Goal: Task Accomplishment & Management: Complete application form

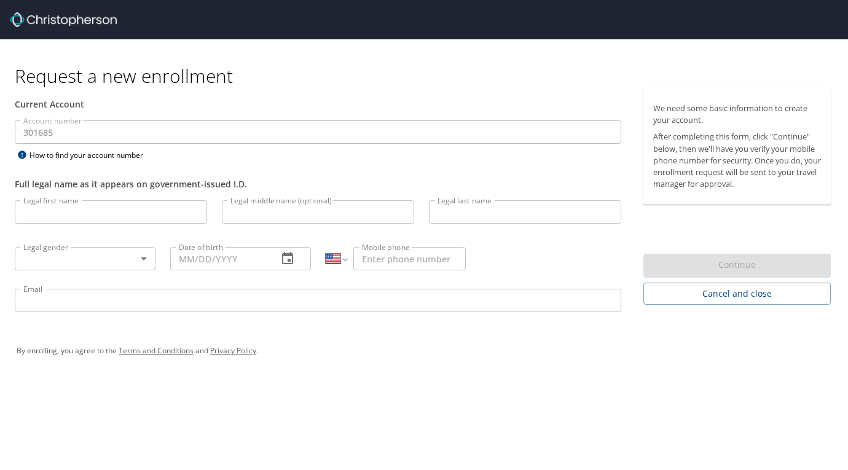
select select "US"
click at [178, 210] on input "Legal first name" at bounding box center [111, 211] width 192 height 23
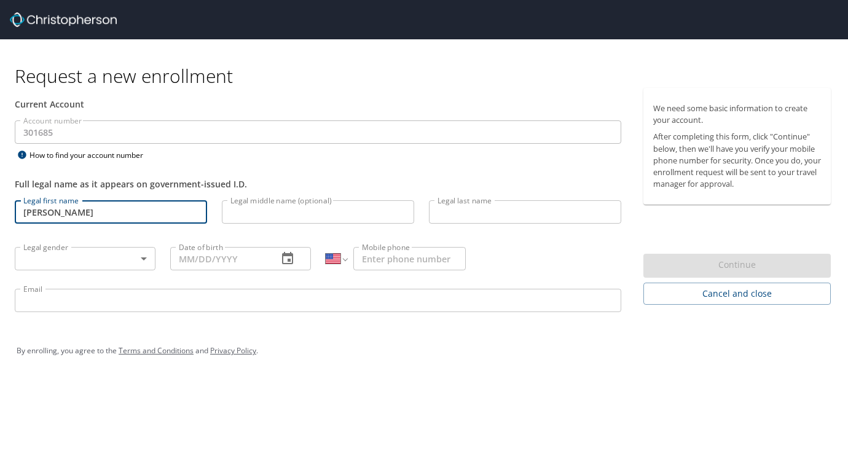
type input "[PERSON_NAME]"
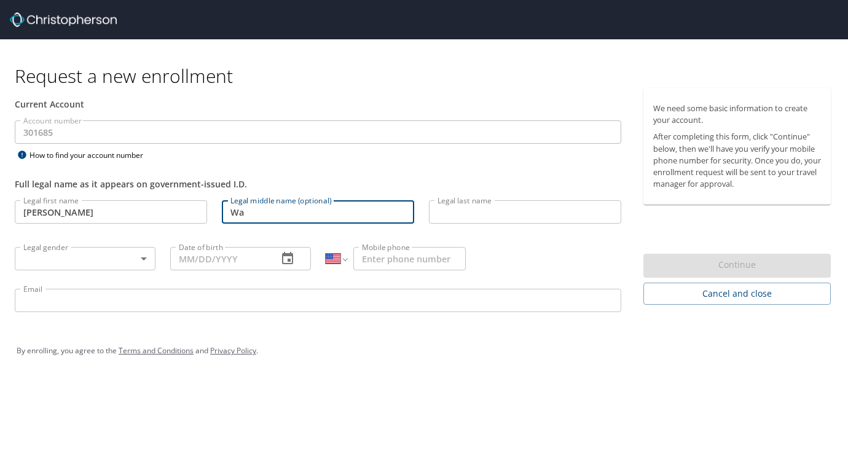
type input "W"
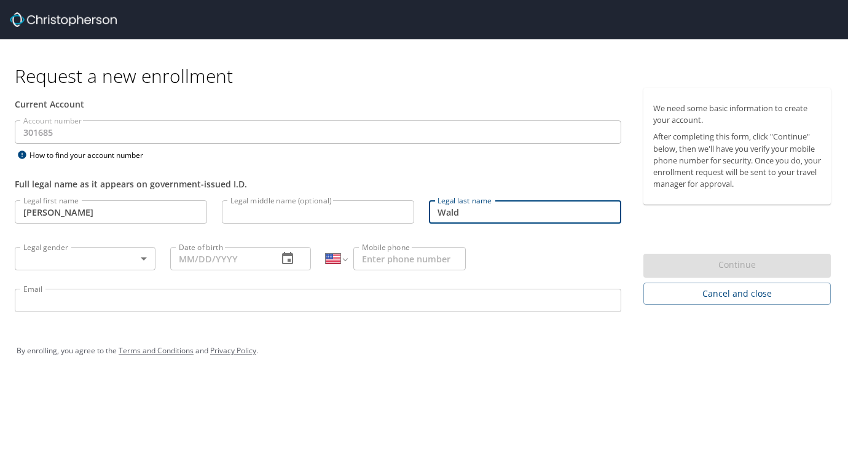
type input "Wald"
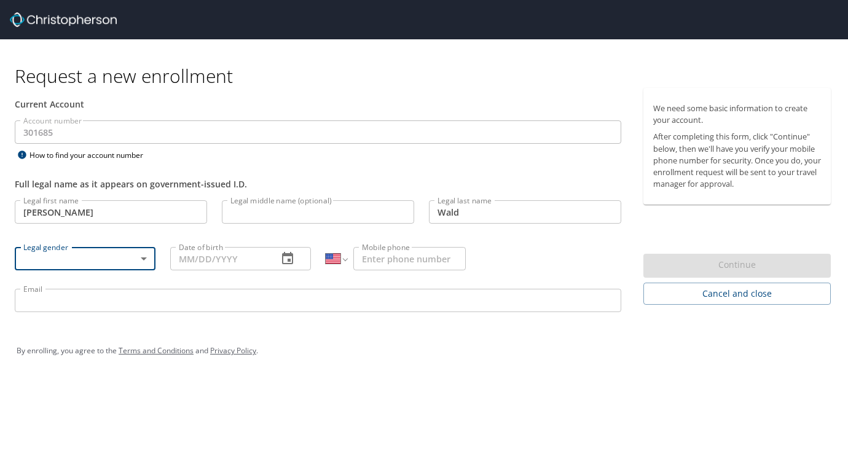
click at [140, 256] on body "Request a new enrollment Current Account Account number 301685 Account number H…" at bounding box center [424, 235] width 848 height 470
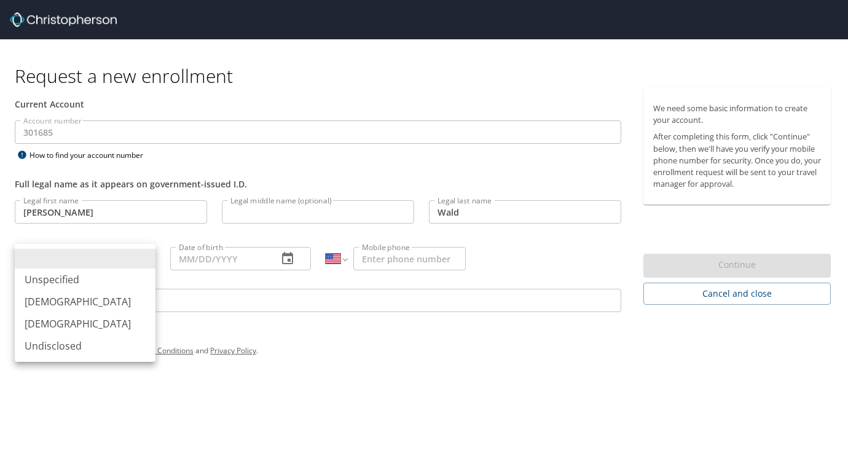
click at [108, 308] on li "[DEMOGRAPHIC_DATA]" at bounding box center [85, 302] width 141 height 22
type input "[DEMOGRAPHIC_DATA]"
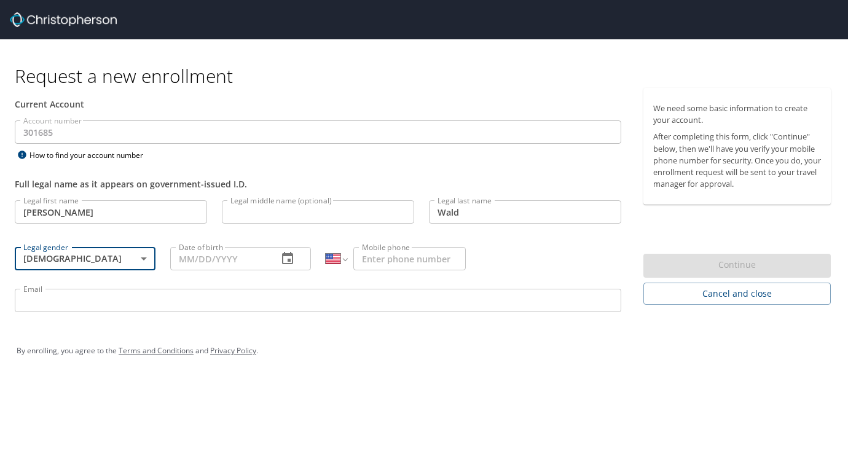
click at [235, 254] on input "Date of birth" at bounding box center [219, 258] width 98 height 23
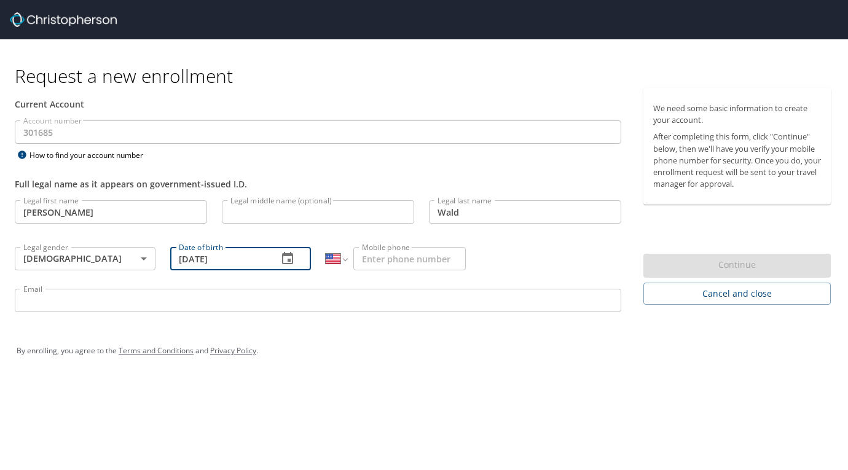
type input "[DATE]"
click at [383, 259] on input "Mobile phone" at bounding box center [409, 258] width 112 height 23
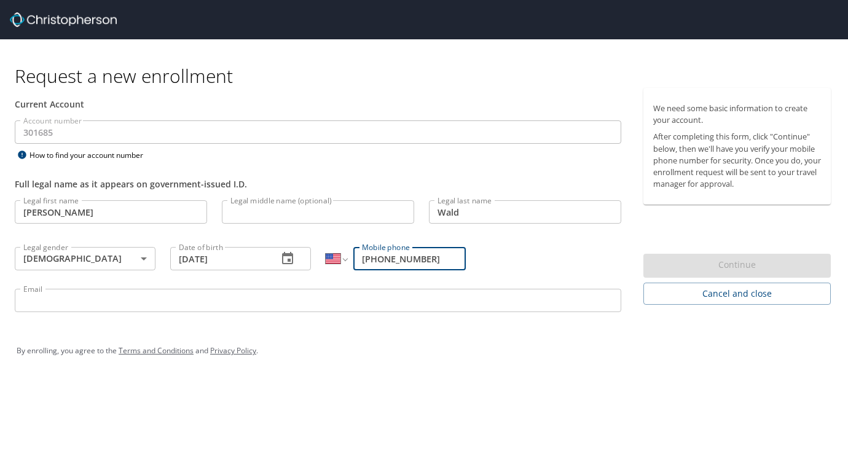
type input "[PHONE_NUMBER]"
click at [380, 315] on p at bounding box center [318, 314] width 606 height 4
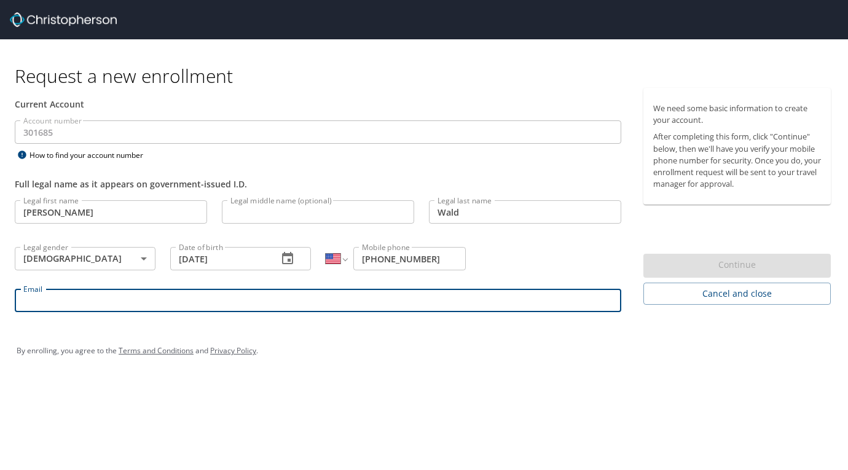
click at [374, 306] on input "Email" at bounding box center [318, 300] width 606 height 23
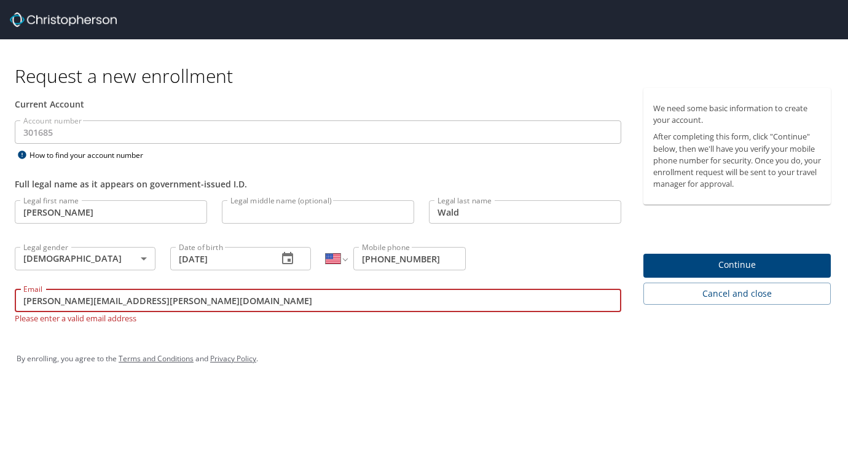
type input "[PERSON_NAME][EMAIL_ADDRESS][PERSON_NAME][DOMAIN_NAME]"
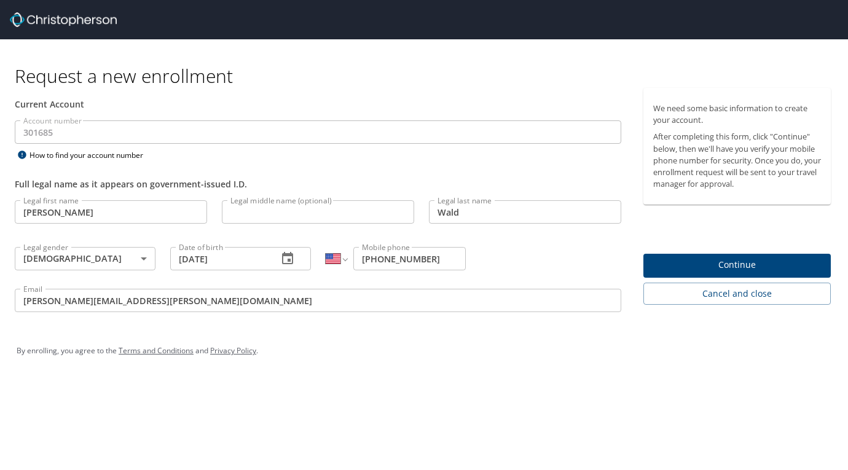
click at [458, 359] on div "By enrolling, you agree to the Terms and Conditions and Privacy Policy ." at bounding box center [424, 350] width 815 height 31
click at [707, 269] on span "Continue" at bounding box center [737, 264] width 168 height 15
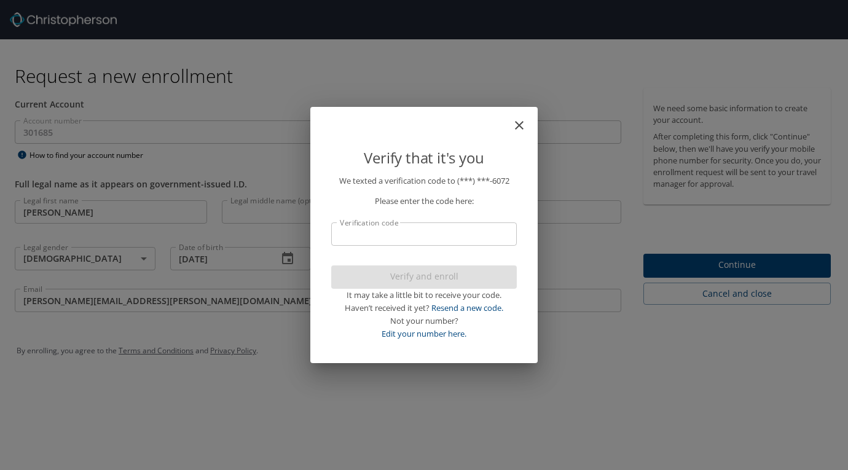
click at [487, 236] on input "Verification code" at bounding box center [424, 233] width 186 height 23
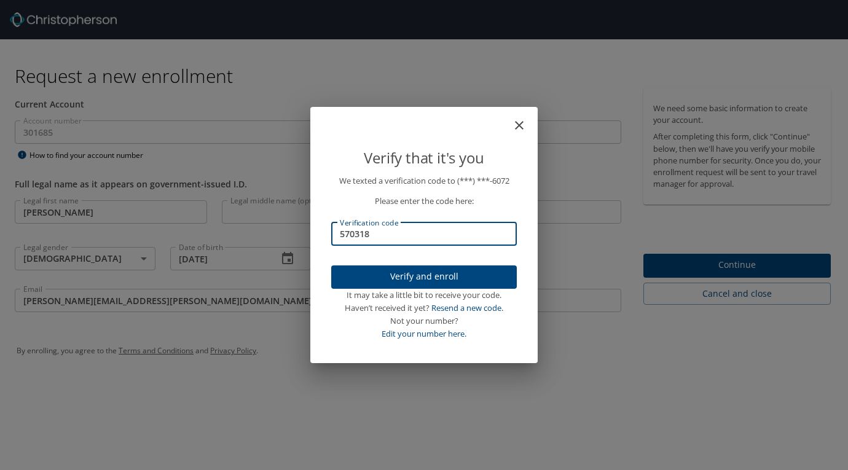
type input "570318"
click at [461, 273] on span "Verify and enroll" at bounding box center [424, 276] width 166 height 15
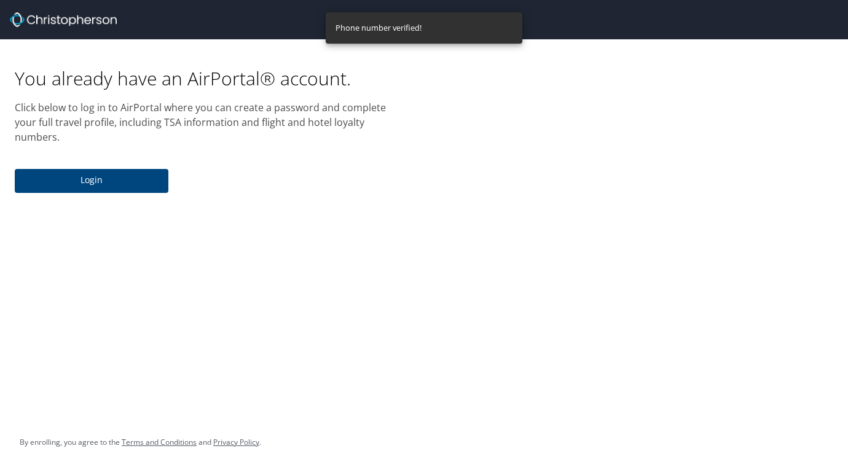
click at [82, 173] on span "Login" at bounding box center [92, 180] width 134 height 15
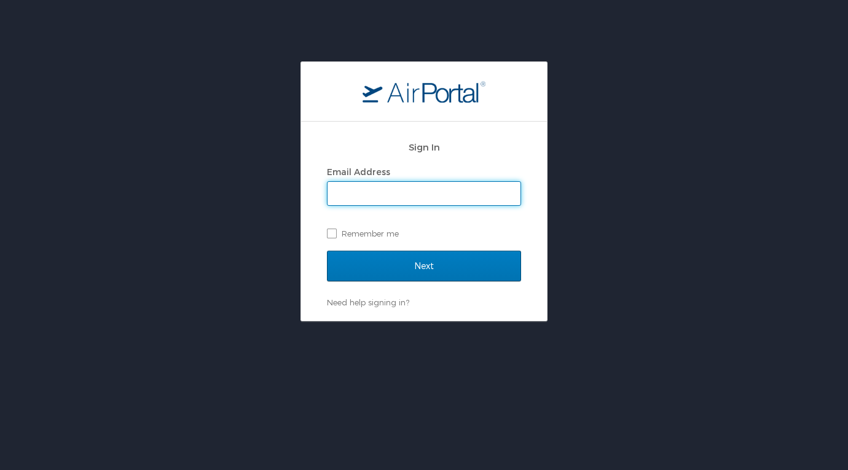
click at [375, 208] on div "Email Address Remember me" at bounding box center [424, 203] width 194 height 80
click at [375, 207] on div "Email Address Remember me" at bounding box center [424, 203] width 194 height 80
click at [376, 197] on input "Email Address" at bounding box center [423, 193] width 193 height 23
type input "[PERSON_NAME][EMAIL_ADDRESS][PERSON_NAME][DOMAIN_NAME]"
click at [335, 234] on label "Remember me" at bounding box center [424, 233] width 194 height 18
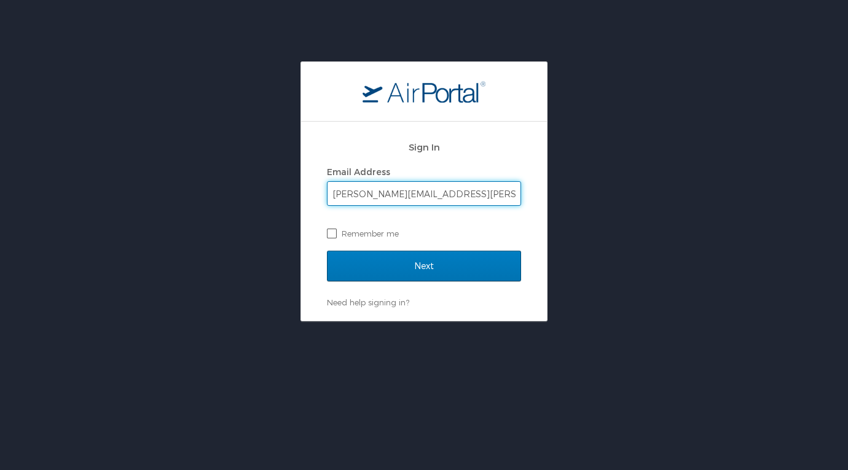
click at [335, 234] on input "Remember me" at bounding box center [331, 233] width 8 height 8
checkbox input "true"
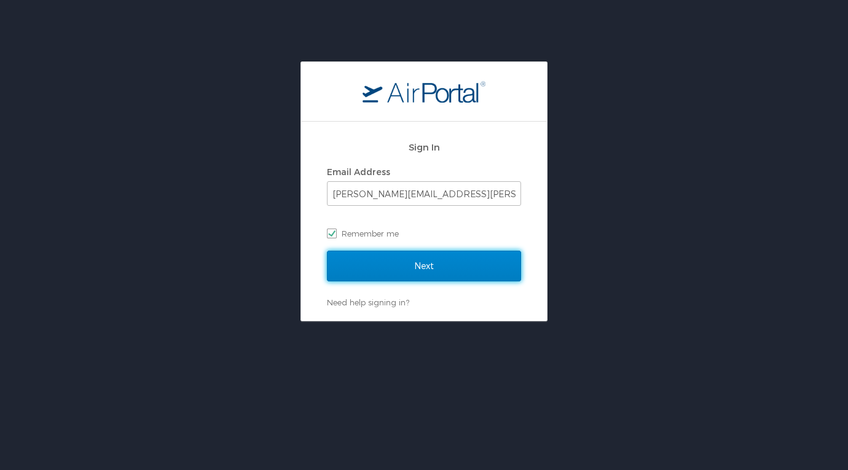
click at [387, 262] on input "Next" at bounding box center [424, 266] width 194 height 31
